Goal: Obtain resource: Download file/media

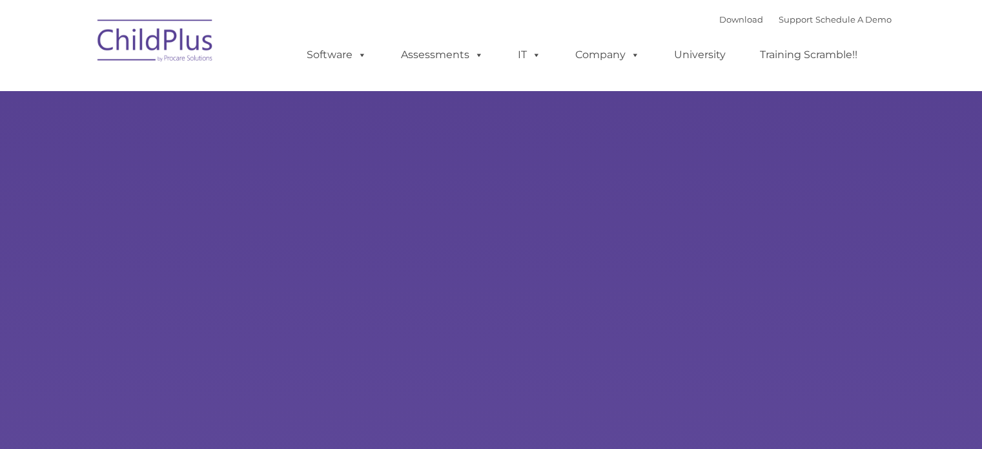
select select "MEDIUM"
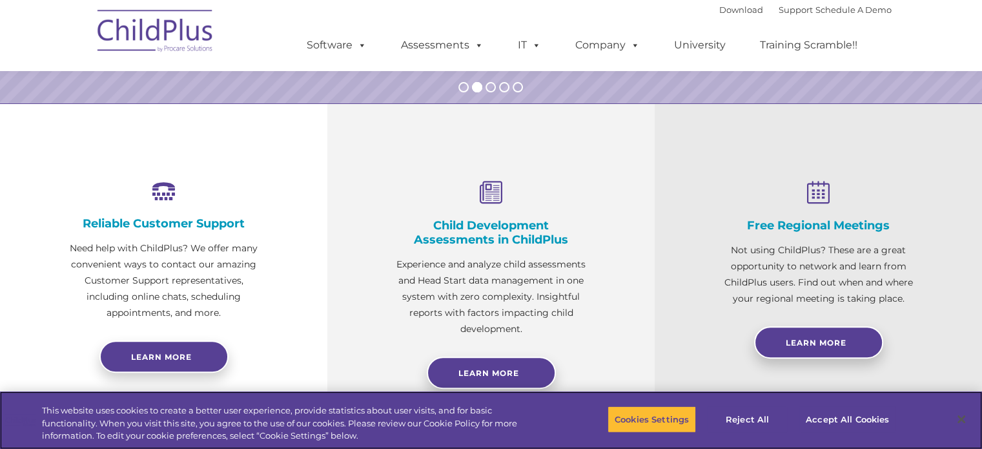
scroll to position [13, 0]
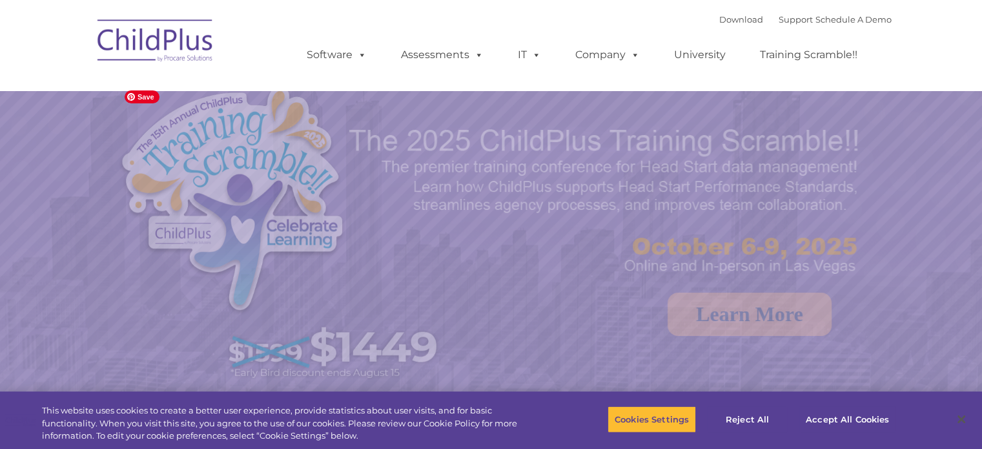
select select "MEDIUM"
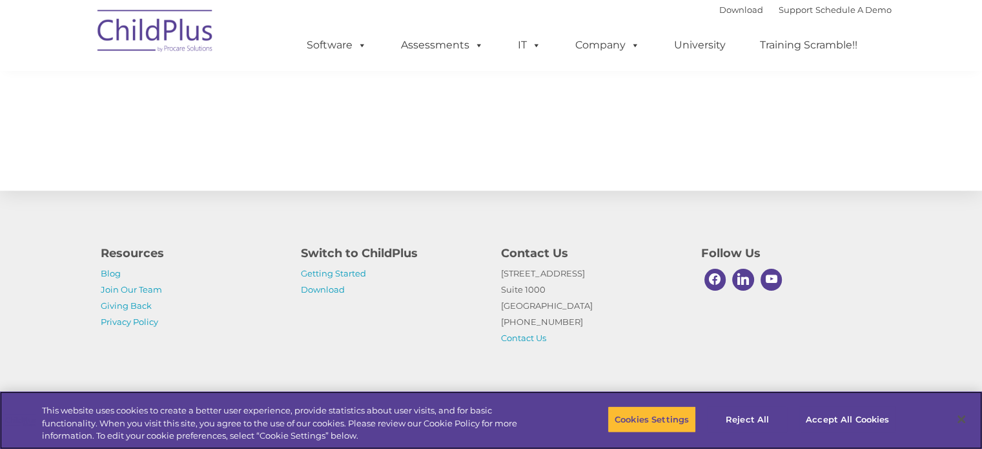
scroll to position [1451, 0]
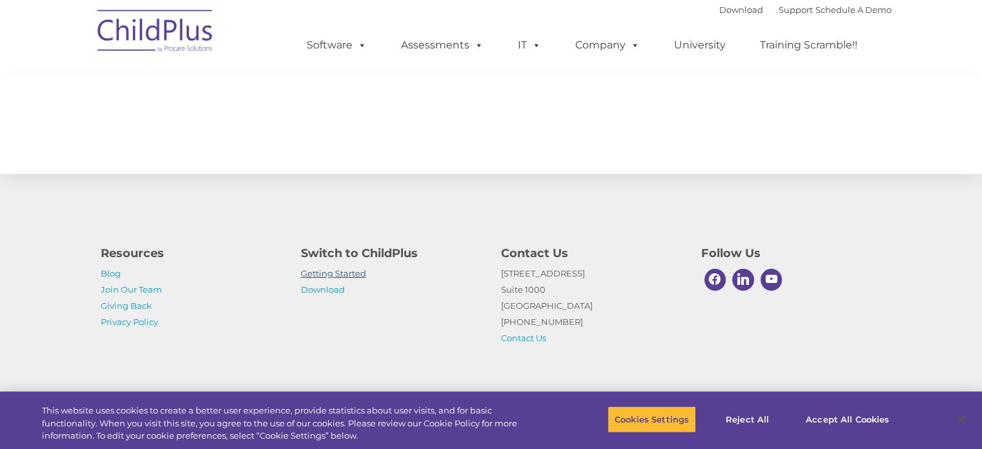
click at [333, 272] on link "Getting Started" at bounding box center [333, 273] width 65 height 10
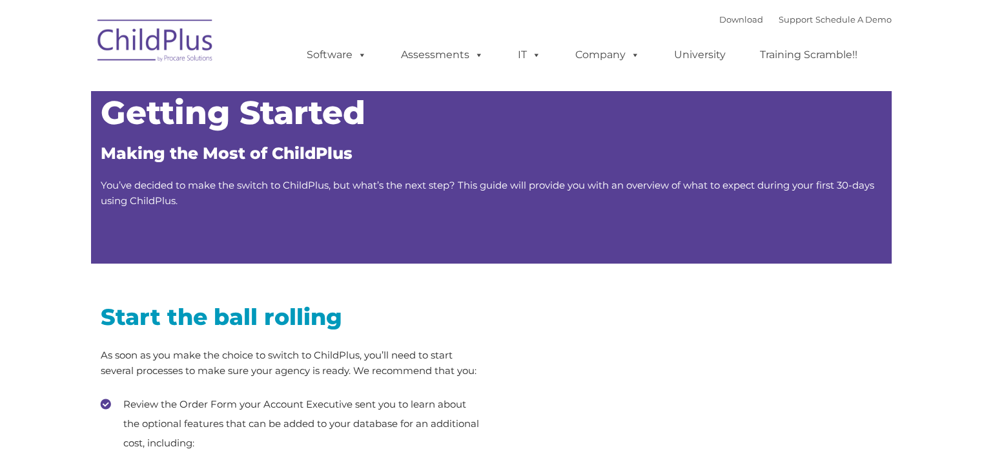
type input ""
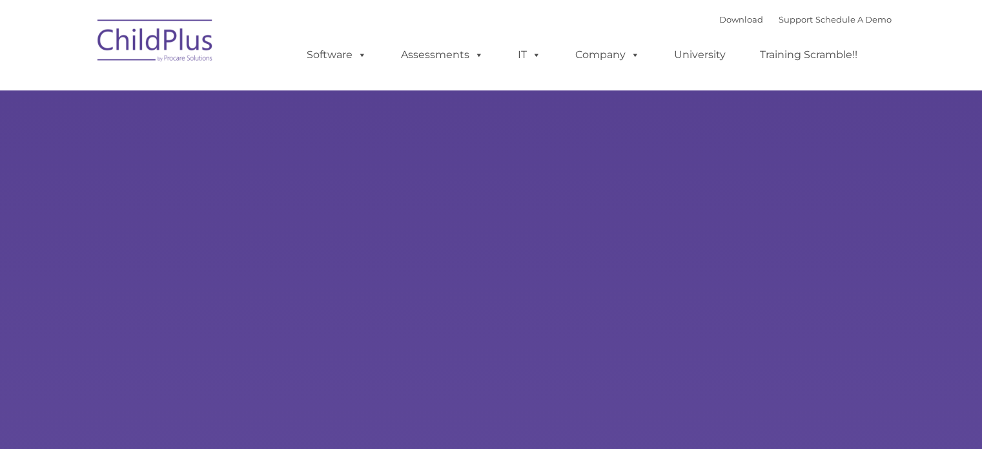
type input ""
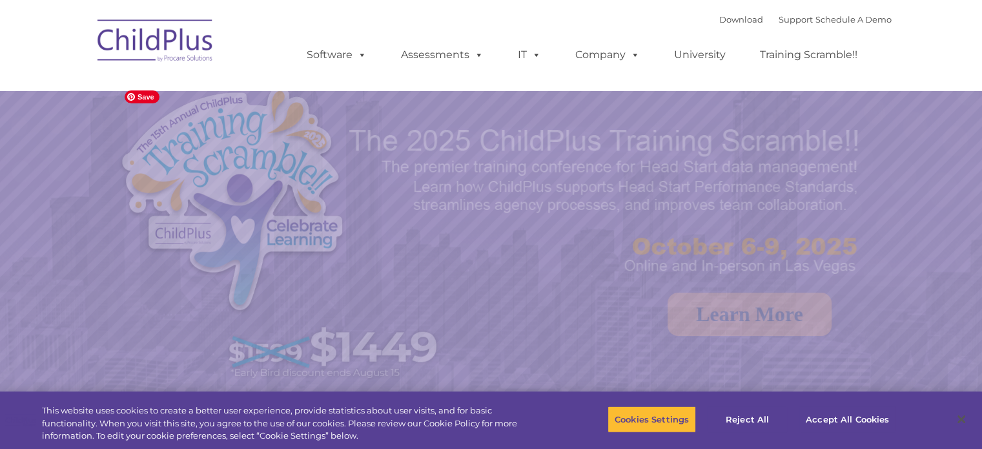
select select "MEDIUM"
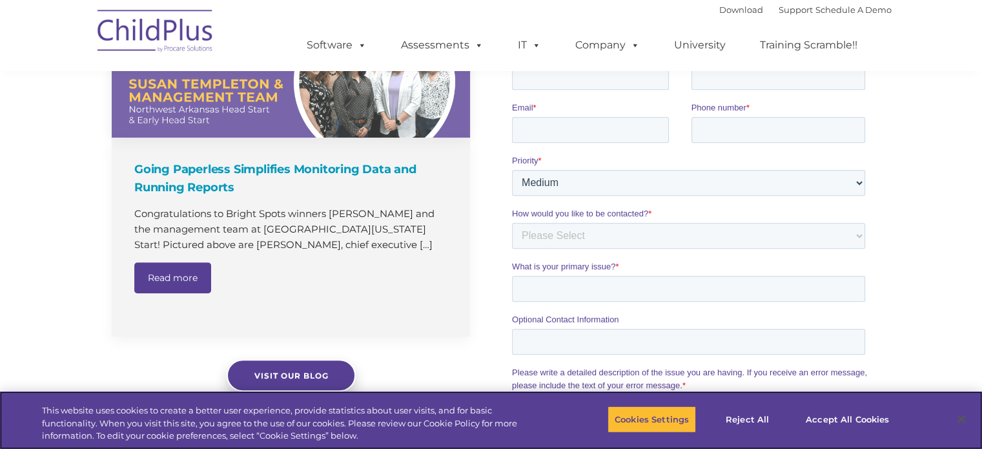
scroll to position [907, 0]
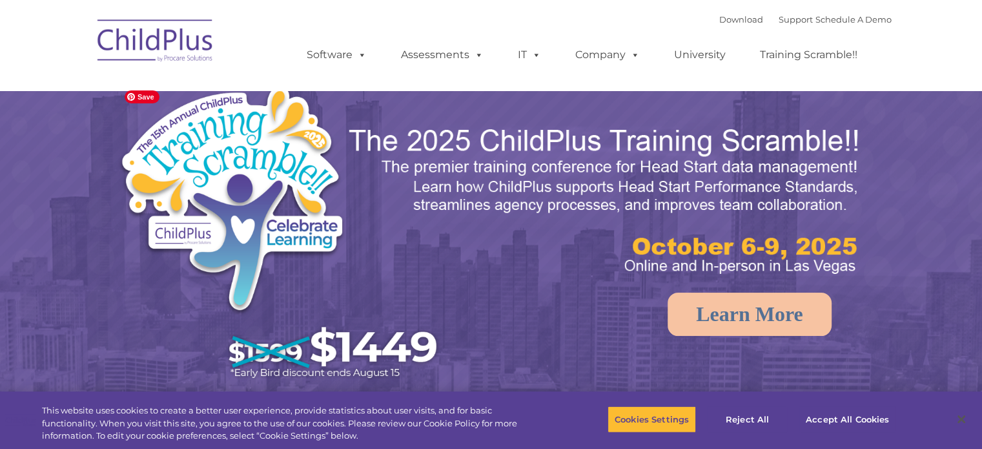
select select "MEDIUM"
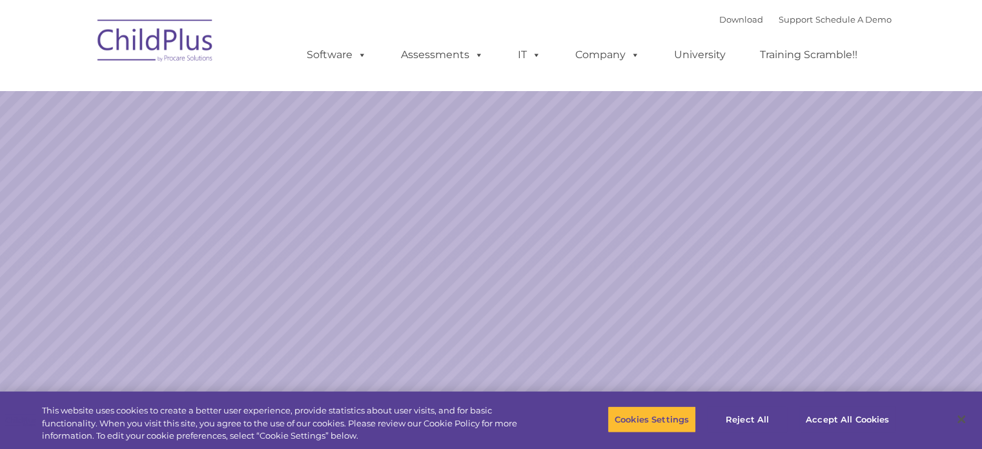
select select "MEDIUM"
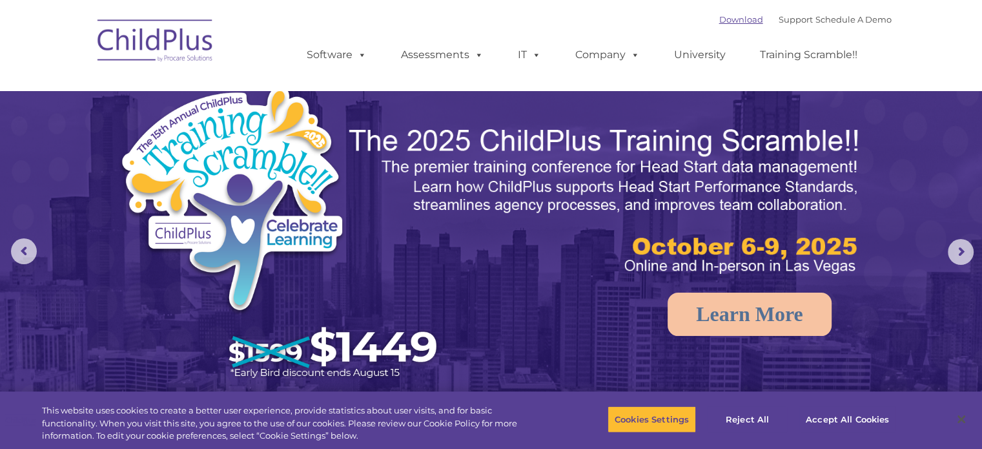
click at [719, 20] on link "Download" at bounding box center [741, 19] width 44 height 10
